Goal: Information Seeking & Learning: Learn about a topic

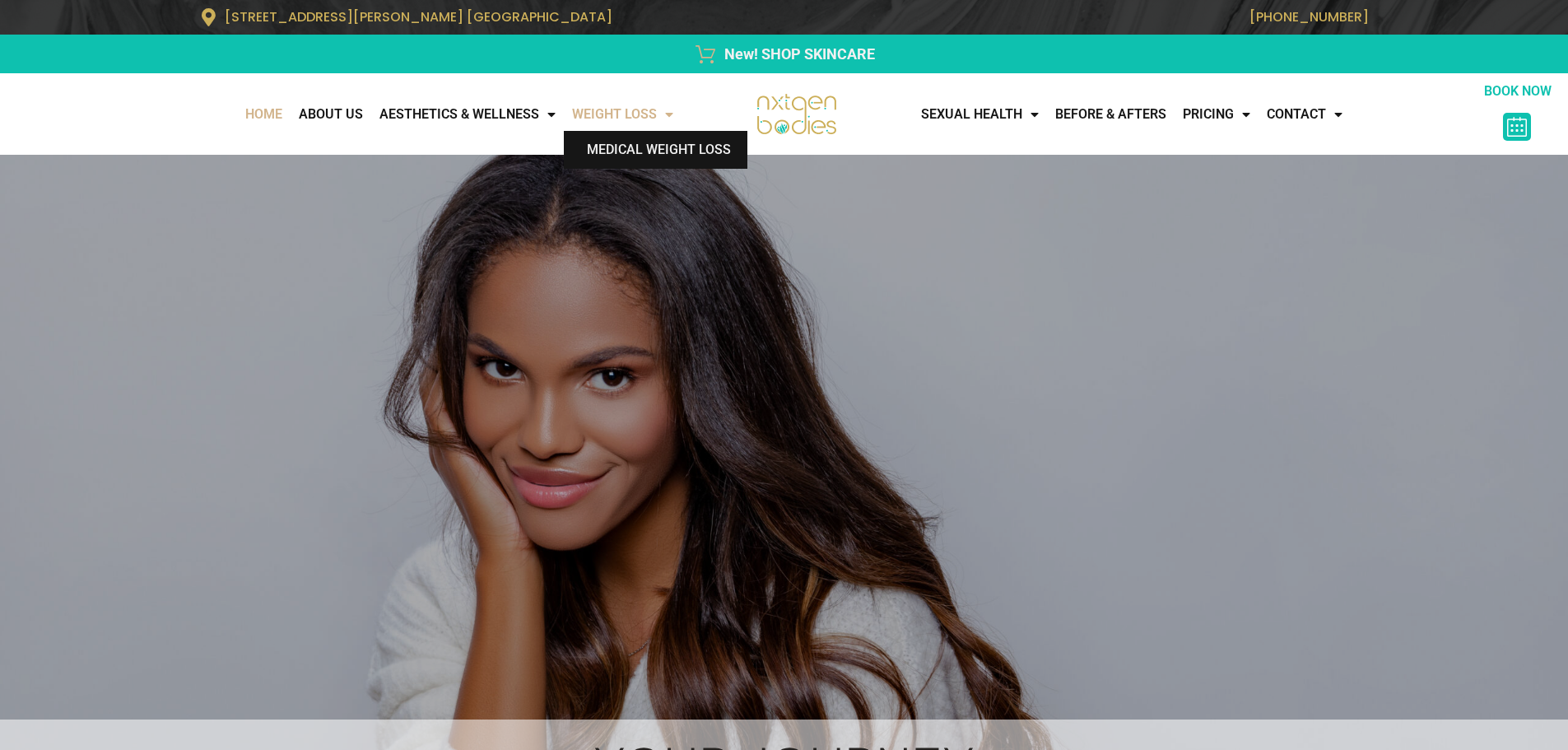
click at [668, 153] on link "Medical Weight Loss" at bounding box center [656, 150] width 184 height 38
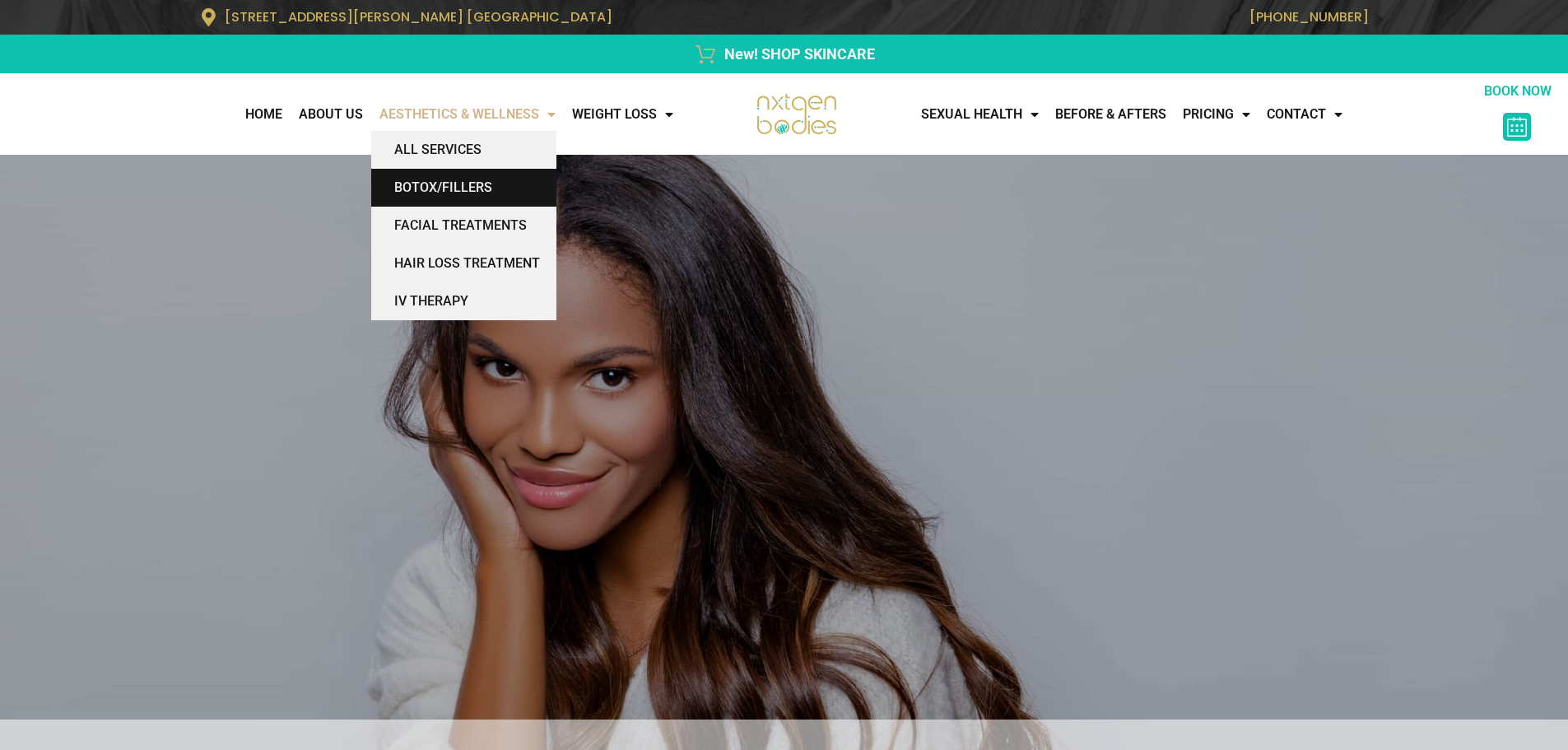
click at [479, 183] on link "BOTOX/FILLERS" at bounding box center [464, 188] width 185 height 38
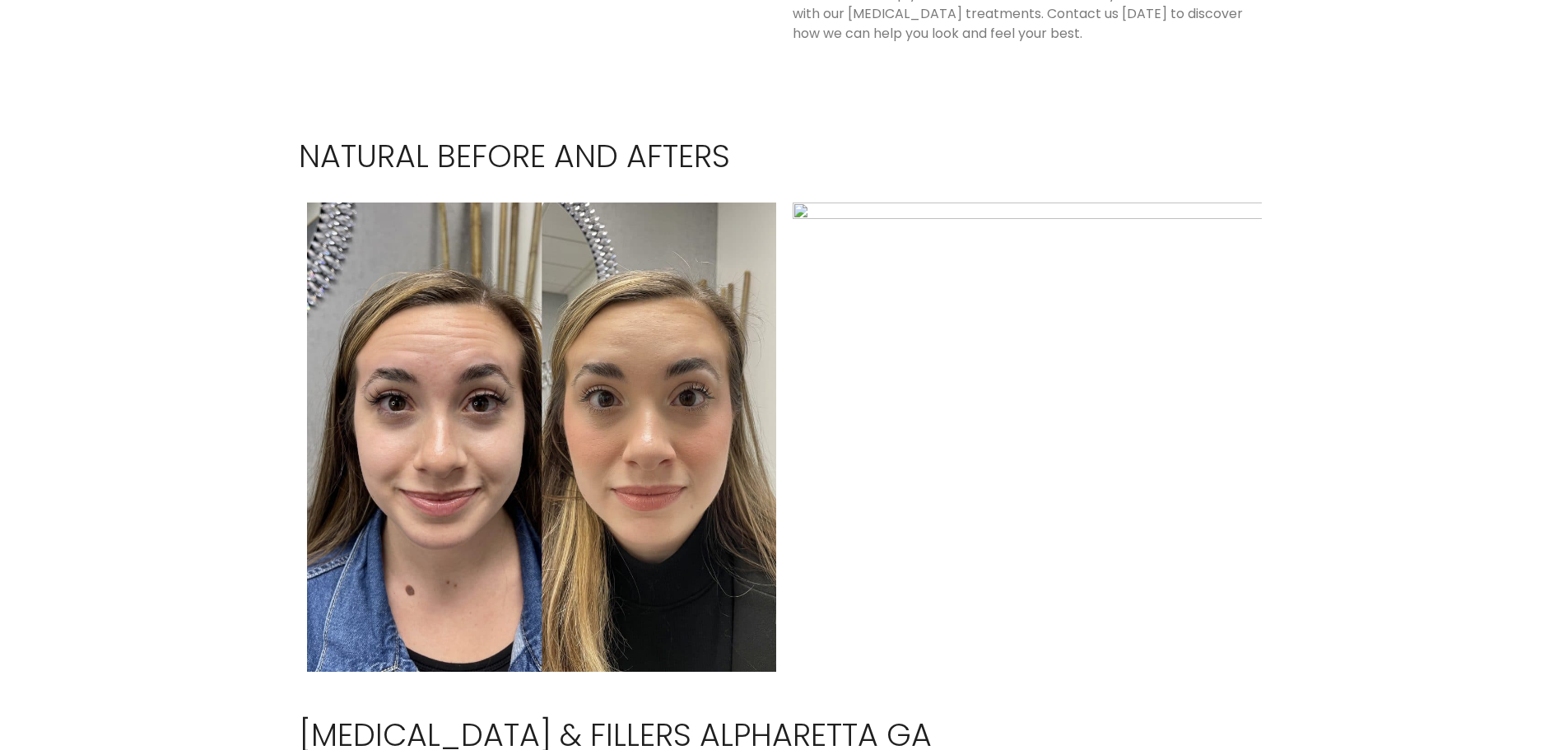
scroll to position [2159, 0]
